Goal: Task Accomplishment & Management: Manage account settings

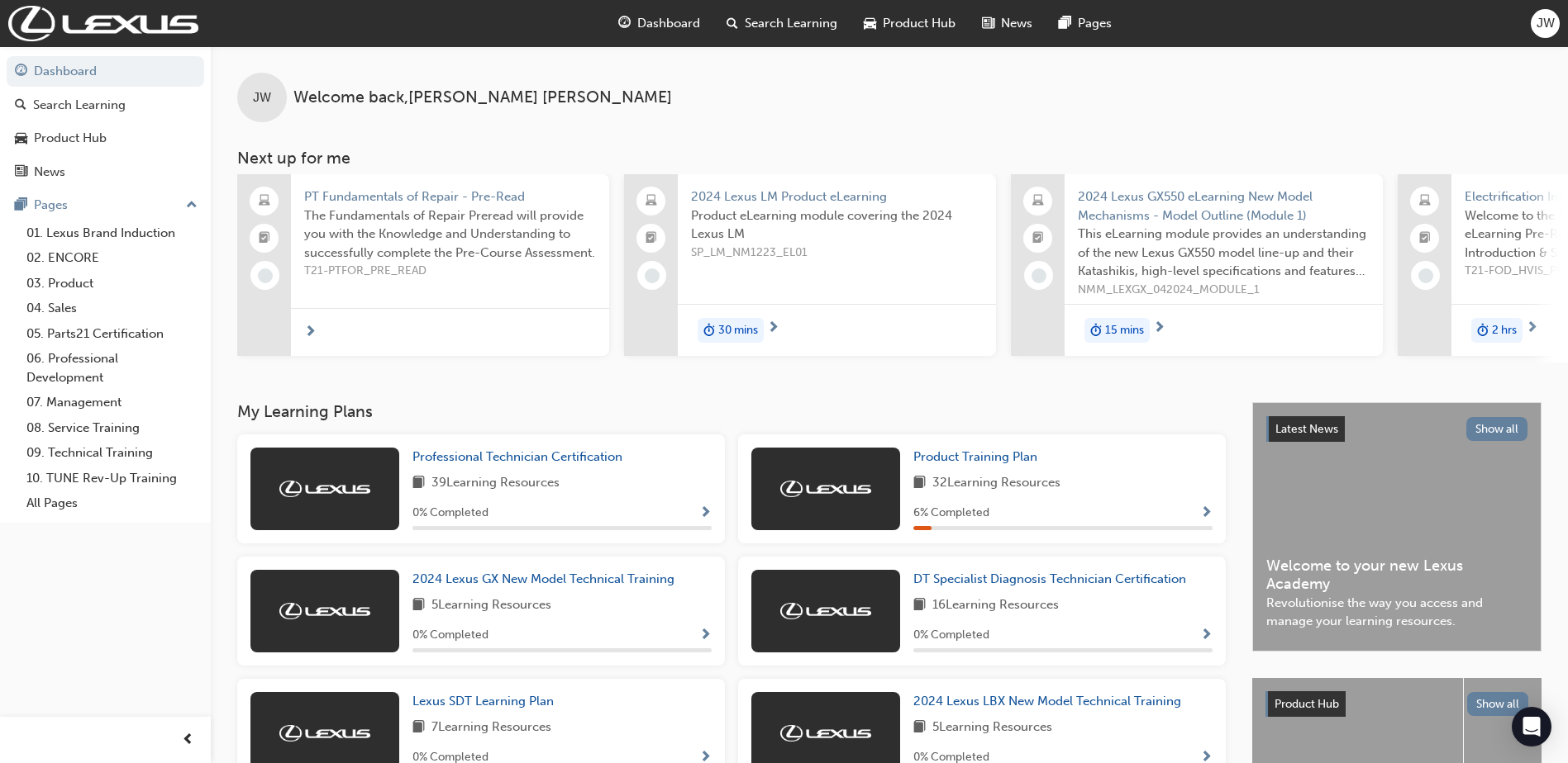
drag, startPoint x: 1538, startPoint y: 25, endPoint x: 1301, endPoint y: 85, distance: 244.5
click at [1216, 112] on div "JW Welcome back , Jarvis Wilson" at bounding box center [888, 84] width 1357 height 76
click at [1546, 20] on span "JW" at bounding box center [1546, 23] width 18 height 19
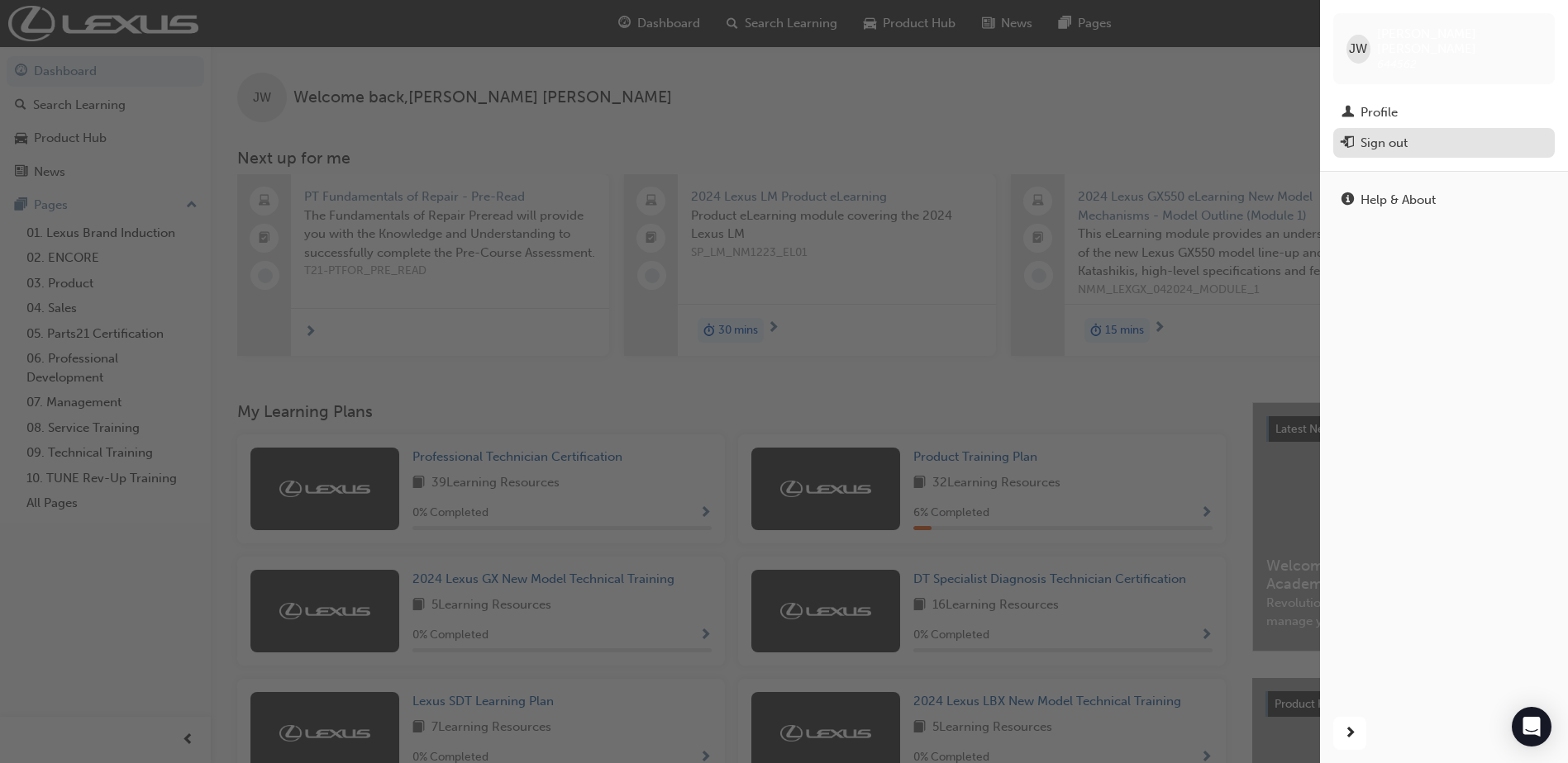
click at [1391, 134] on div "Sign out" at bounding box center [1383, 143] width 47 height 19
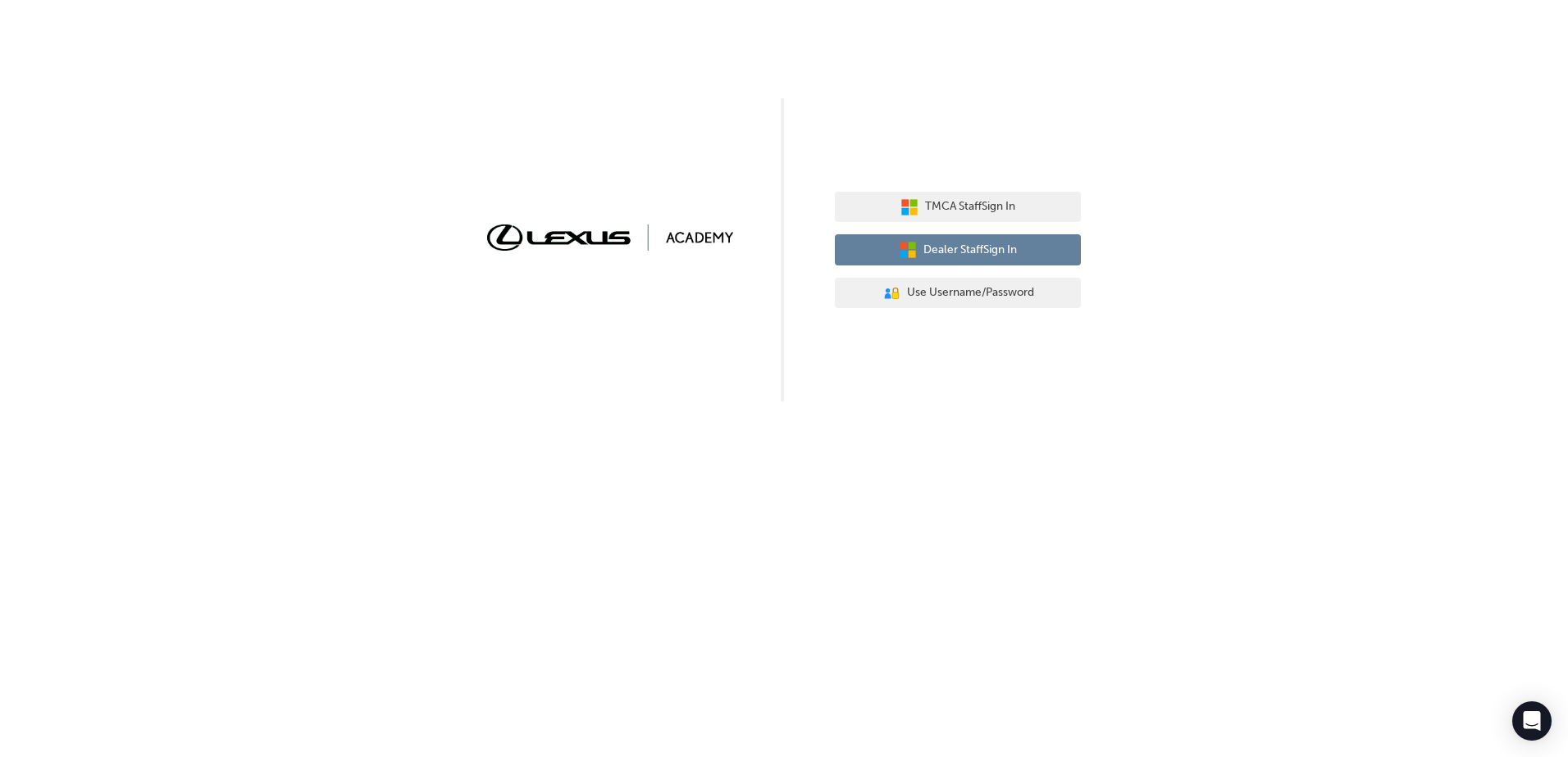
click at [992, 252] on span "Dealer Staff Sign In" at bounding box center [970, 249] width 94 height 19
